Goal: Contribute content: Contribute content

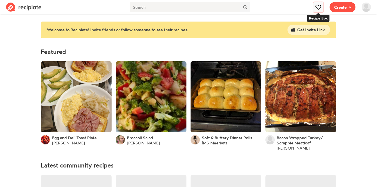
click at [319, 6] on icon at bounding box center [318, 6] width 5 height 5
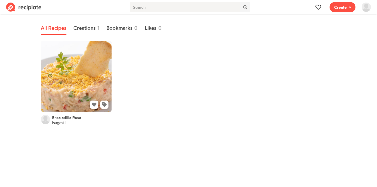
click at [84, 74] on link at bounding box center [76, 76] width 71 height 71
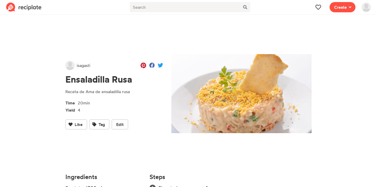
click at [102, 92] on p "Receta de Ama de ensaladilla rusa" at bounding box center [114, 92] width 98 height 6
click at [113, 92] on p "Receta de Ama de ensaladilla rusa" at bounding box center [114, 92] width 98 height 6
click at [115, 92] on p "Receta de Ama de ensaladilla rusa" at bounding box center [114, 92] width 98 height 6
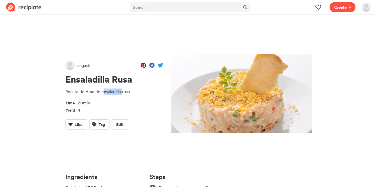
click at [115, 92] on p "Receta de Ama de ensaladilla rusa" at bounding box center [114, 92] width 98 height 6
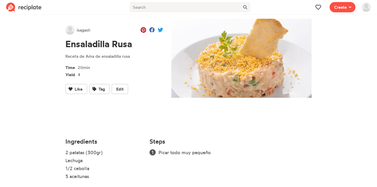
scroll to position [40, 0]
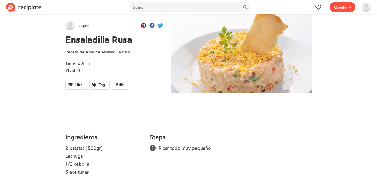
click at [339, 13] on span "Create" at bounding box center [343, 7] width 32 height 14
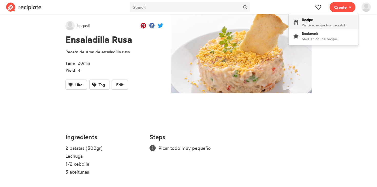
click at [327, 22] on div "Recipe Write a recipe from scratch" at bounding box center [324, 22] width 44 height 11
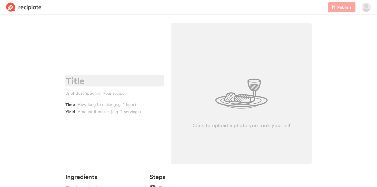
click at [89, 79] on div at bounding box center [113, 81] width 96 height 11
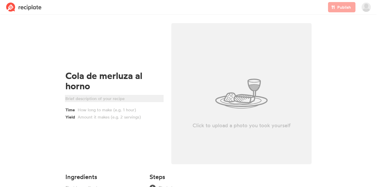
click at [92, 95] on div at bounding box center [113, 98] width 96 height 6
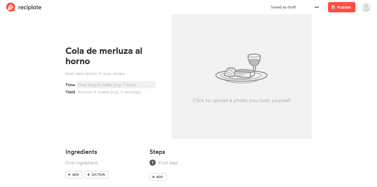
click at [90, 83] on div at bounding box center [116, 85] width 76 height 6
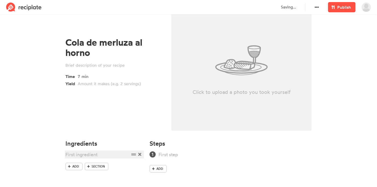
click at [83, 154] on div at bounding box center [97, 154] width 64 height 7
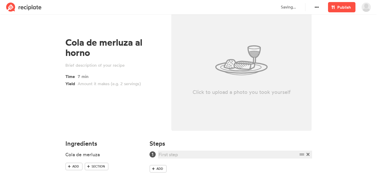
click at [174, 153] on div at bounding box center [228, 154] width 139 height 7
click at [189, 166] on div "Add" at bounding box center [231, 170] width 162 height 10
click at [164, 169] on link "Add" at bounding box center [158, 169] width 17 height 8
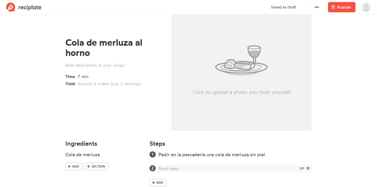
click at [173, 166] on div at bounding box center [228, 168] width 139 height 7
click at [173, 168] on div at bounding box center [228, 168] width 139 height 7
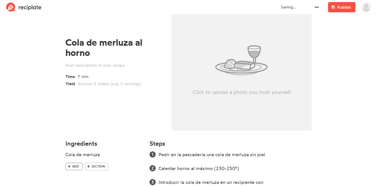
click at [75, 167] on span "Add" at bounding box center [75, 166] width 7 height 5
click at [75, 162] on div at bounding box center [97, 162] width 64 height 7
click at [71, 173] on span at bounding box center [69, 174] width 5 height 5
click at [72, 170] on div at bounding box center [97, 170] width 64 height 7
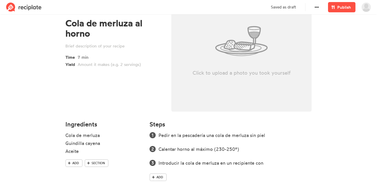
scroll to position [60, 0]
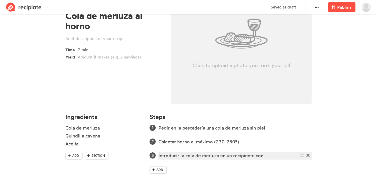
click at [271, 157] on div "Introducir la cola de merluza en un recipiente con" at bounding box center [228, 155] width 139 height 7
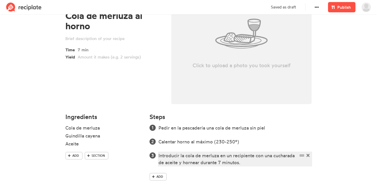
click at [178, 163] on div "Introducir la cola de merluza en un recipiente con una cucharada de aceite y ho…" at bounding box center [228, 159] width 139 height 14
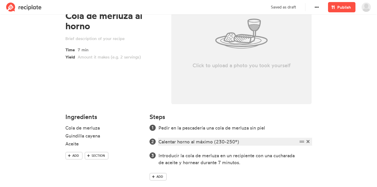
click at [241, 142] on div "Calentar horno al máximo (230-250º)" at bounding box center [228, 141] width 139 height 7
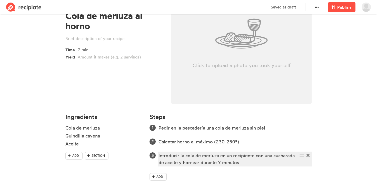
click at [242, 164] on div "Introducir la cola de merluza en un recipiente con una cucharada de aceite y ho…" at bounding box center [228, 159] width 139 height 14
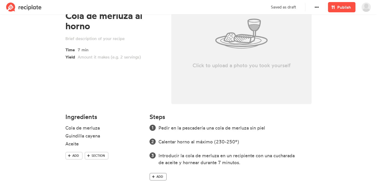
click at [158, 175] on span "Add" at bounding box center [160, 176] width 7 height 5
click at [167, 176] on div at bounding box center [228, 176] width 139 height 7
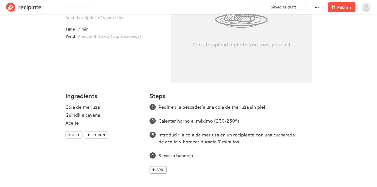
click at [160, 170] on span "Add" at bounding box center [160, 170] width 7 height 5
click at [169, 166] on ol "Pedir en la pescadería una cola de merluza sin piel Calentar horno al máximo (2…" at bounding box center [231, 138] width 162 height 69
click at [168, 169] on div at bounding box center [228, 169] width 139 height 7
click at [74, 136] on span "Add" at bounding box center [75, 135] width 7 height 5
click at [79, 131] on div at bounding box center [97, 131] width 64 height 7
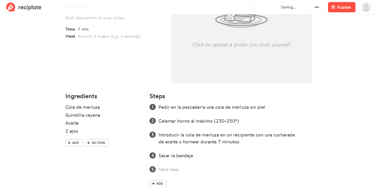
click at [40, 140] on section "Cola de merluza al horno Time 7 min Yield Click to upload a photo you took your…" at bounding box center [188, 68] width 377 height 266
drag, startPoint x: 132, startPoint y: 132, endPoint x: 132, endPoint y: 116, distance: 15.9
click at [132, 116] on ul "Cola de [PERSON_NAME] cayena Aceite 2 ajos" at bounding box center [104, 121] width 78 height 35
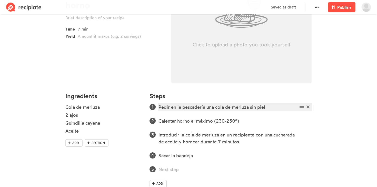
click at [269, 108] on div "Pedir en la pescadería una cola de merluza sin piel" at bounding box center [228, 107] width 139 height 7
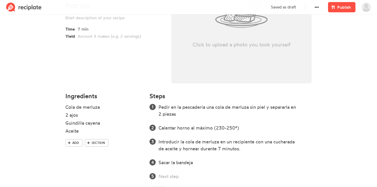
click at [313, 128] on div "Steps Pedir en la pescadería una cola de merluza sin piel y separarla en 2 piez…" at bounding box center [231, 147] width 168 height 114
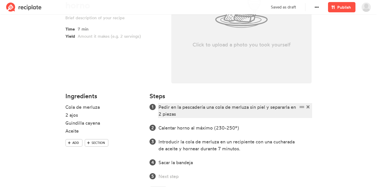
click at [199, 112] on div "Pedir en la pescadería una cola de merluza sin piel y separarla en 2 piezas" at bounding box center [228, 111] width 139 height 14
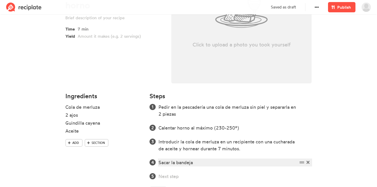
click at [209, 162] on div "Sacar la bandeja" at bounding box center [228, 162] width 139 height 7
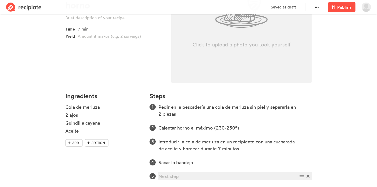
click at [172, 176] on div at bounding box center [228, 176] width 139 height 7
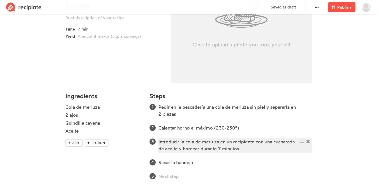
click at [183, 150] on div "Introducir la cola de merluza en un recipiente con una cucharada de aceite y ho…" at bounding box center [228, 145] width 139 height 14
click at [259, 149] on div "Introducir la cola de merluza en un recipiente con una cucharada de aceite, hor…" at bounding box center [228, 145] width 139 height 14
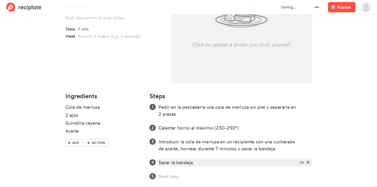
click at [199, 164] on div "Sacar la bandeja" at bounding box center [228, 162] width 139 height 7
click at [194, 164] on div "Preparar sofrito: picar finos los 2 ajos," at bounding box center [228, 162] width 139 height 7
click at [256, 163] on div "Preparar sofrito: pelar y picar finos los 2 ajos," at bounding box center [228, 162] width 139 height 7
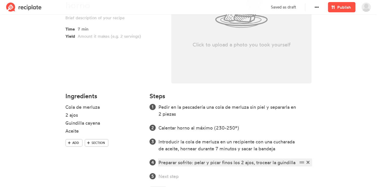
click at [264, 162] on div "Preparar sofrito: pelar y picar finos los 2 ajos, trocear la guindilla" at bounding box center [228, 162] width 139 height 7
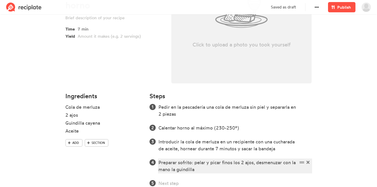
click at [242, 171] on div "Preparar sofrito: pelar y picar finos los 2 ajos, desmenuzar con la mano la gui…" at bounding box center [228, 166] width 139 height 14
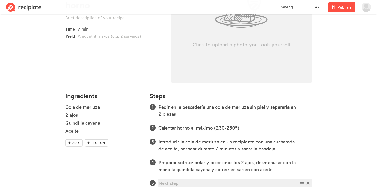
click at [178, 183] on div at bounding box center [228, 183] width 139 height 7
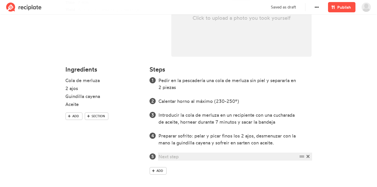
scroll to position [108, 0]
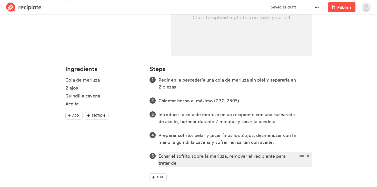
click at [200, 163] on div "Echar el sofrito sobre la merluza, remover el recipiente para tratar de" at bounding box center [228, 160] width 139 height 14
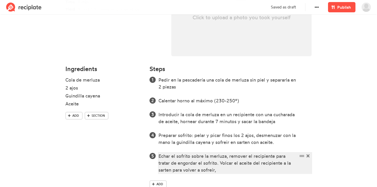
click at [211, 171] on div "Echar el sofrito sobre la merluza, remover el recipiente para tratar de engorda…" at bounding box center [228, 163] width 139 height 21
click at [208, 171] on div "Echar el sofrito sobre la merluza, remover el recipiente para tratar de engorda…" at bounding box center [228, 163] width 139 height 21
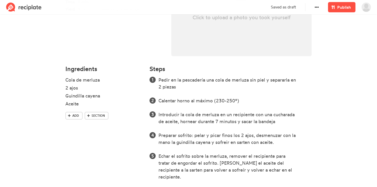
click at [140, 167] on div "Ingredients Cola de merluza 2 ajos Guindilla cayena Aceite Add Section" at bounding box center [104, 133] width 84 height 142
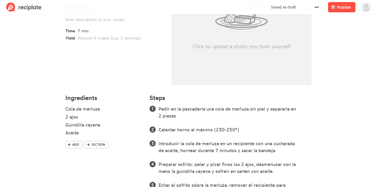
scroll to position [0, 0]
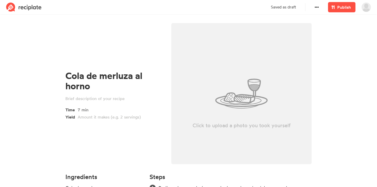
click at [213, 121] on div "Click to upload a photo you took yourself" at bounding box center [241, 93] width 140 height 141
type input "C:\fakepath\filete20merluza-600x600.png"
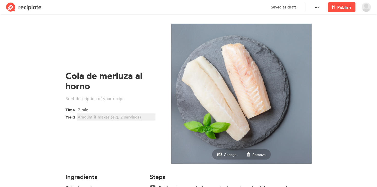
click at [107, 118] on div at bounding box center [116, 117] width 76 height 6
click at [43, 130] on section "Cola de merluza al horno Time 7 min Yield 4 comensales Change Remove Ingredient…" at bounding box center [188, 166] width 377 height 300
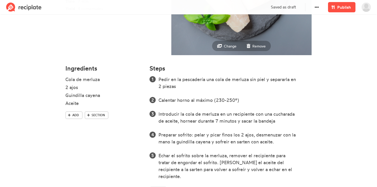
scroll to position [108, 0]
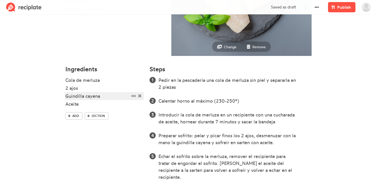
click at [67, 95] on div "Guindilla cayena" at bounding box center [97, 96] width 64 height 7
click at [42, 138] on section "Cola de merluza al horno Time 7 min Yield 4 comensales Change Remove Ingredient…" at bounding box center [188, 58] width 377 height 300
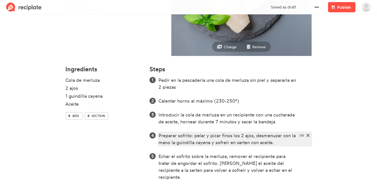
click at [281, 143] on div "Preparar sofrito: pelar y picar finos los 2 ajos, desmenuzar con la mano la gui…" at bounding box center [228, 139] width 139 height 14
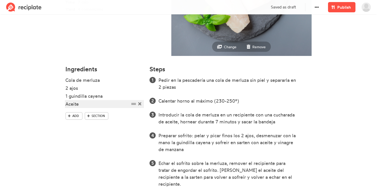
click at [92, 104] on div "Aceite" at bounding box center [97, 104] width 64 height 7
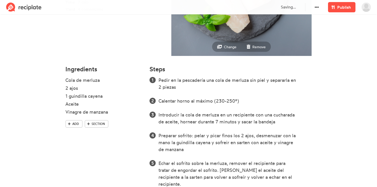
click at [24, 133] on section "Cola de merluza al horno Time 7 min Yield 4 comensales Change Remove Ingredient…" at bounding box center [188, 61] width 377 height 307
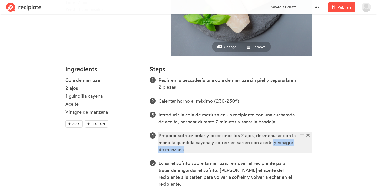
drag, startPoint x: 190, startPoint y: 150, endPoint x: 273, endPoint y: 142, distance: 83.2
click at [273, 142] on div "Preparar sofrito: pelar y picar finos los 2 ajos, desmenuzar con la mano la gui…" at bounding box center [228, 142] width 139 height 21
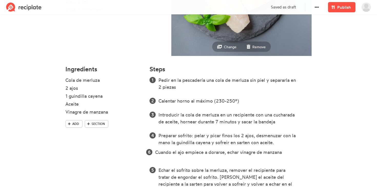
drag, startPoint x: 301, startPoint y: 184, endPoint x: 297, endPoint y: 151, distance: 32.5
click at [297, 151] on ol "Pedir en la pescadería una cola de merluza sin piel y separarla en 2 piezas Cal…" at bounding box center [231, 136] width 162 height 118
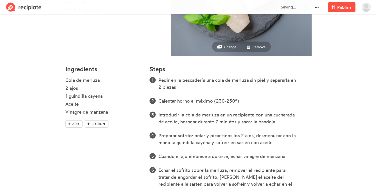
click at [332, 142] on section "Cola de merluza al horno Time 7 min Yield 4 comensales Change Remove Ingredient…" at bounding box center [188, 65] width 377 height 314
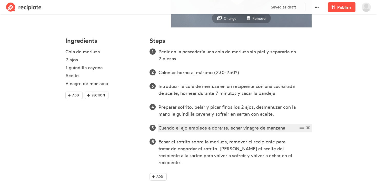
click at [291, 129] on div "Cuando el ajo empiece a dorarse, echar vinagre de manzana" at bounding box center [228, 127] width 139 height 7
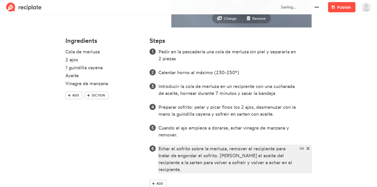
click at [159, 149] on div "Echar el sofrito sobre la merluza, remover el recipiente para tratar de engorda…" at bounding box center [228, 159] width 139 height 28
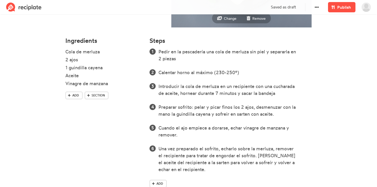
click at [366, 127] on section "Cola de merluza al horno Time 7 min Yield 4 comensales Change Remove Ingredient…" at bounding box center [188, 40] width 377 height 321
click at [346, 4] on span "Publish" at bounding box center [344, 7] width 14 height 6
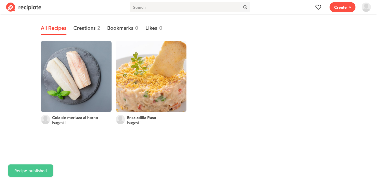
click at [283, 101] on div "Cola de merluza al horno isagasti Ensaladilla Rusa isagasti" at bounding box center [189, 83] width 300 height 91
